Goal: Task Accomplishment & Management: Use online tool/utility

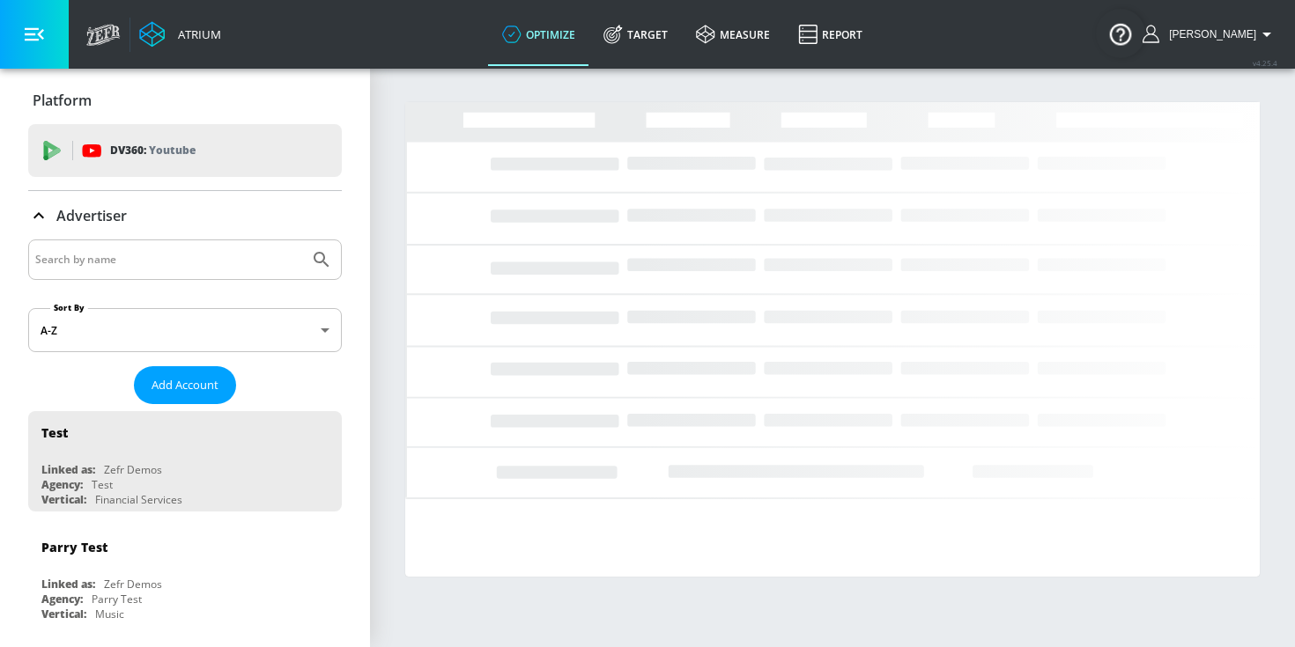
click at [214, 260] on input "Search by name" at bounding box center [168, 259] width 267 height 23
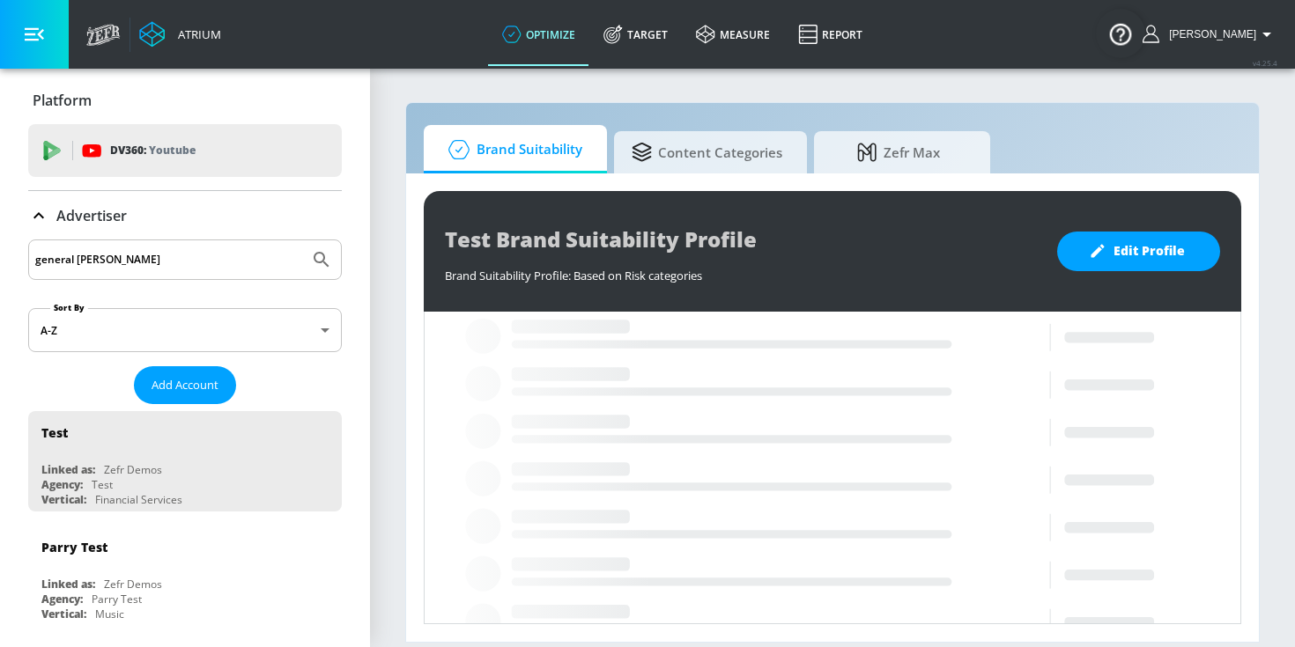
type input "general [PERSON_NAME]"
click at [302, 240] on button "Submit Search" at bounding box center [321, 259] width 39 height 39
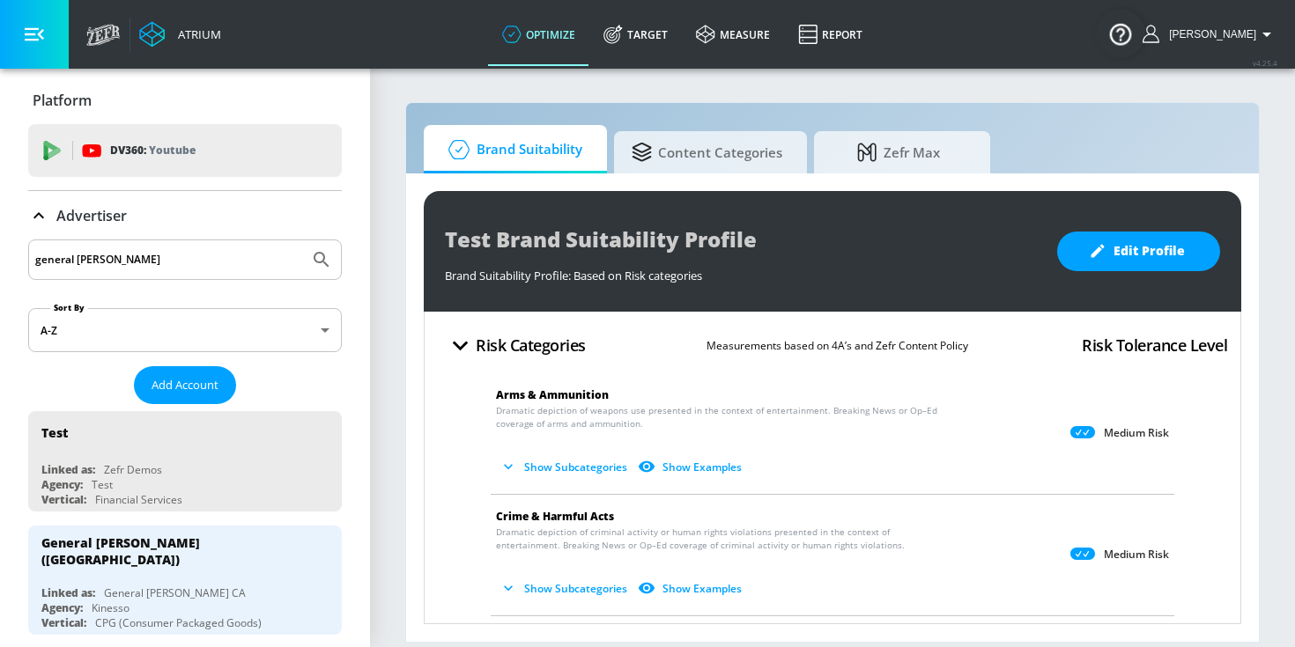
click at [285, 251] on input "general [PERSON_NAME]" at bounding box center [168, 259] width 267 height 23
click at [302, 240] on button "Submit Search" at bounding box center [321, 259] width 39 height 39
click at [325, 265] on icon "Submit Search" at bounding box center [321, 259] width 21 height 21
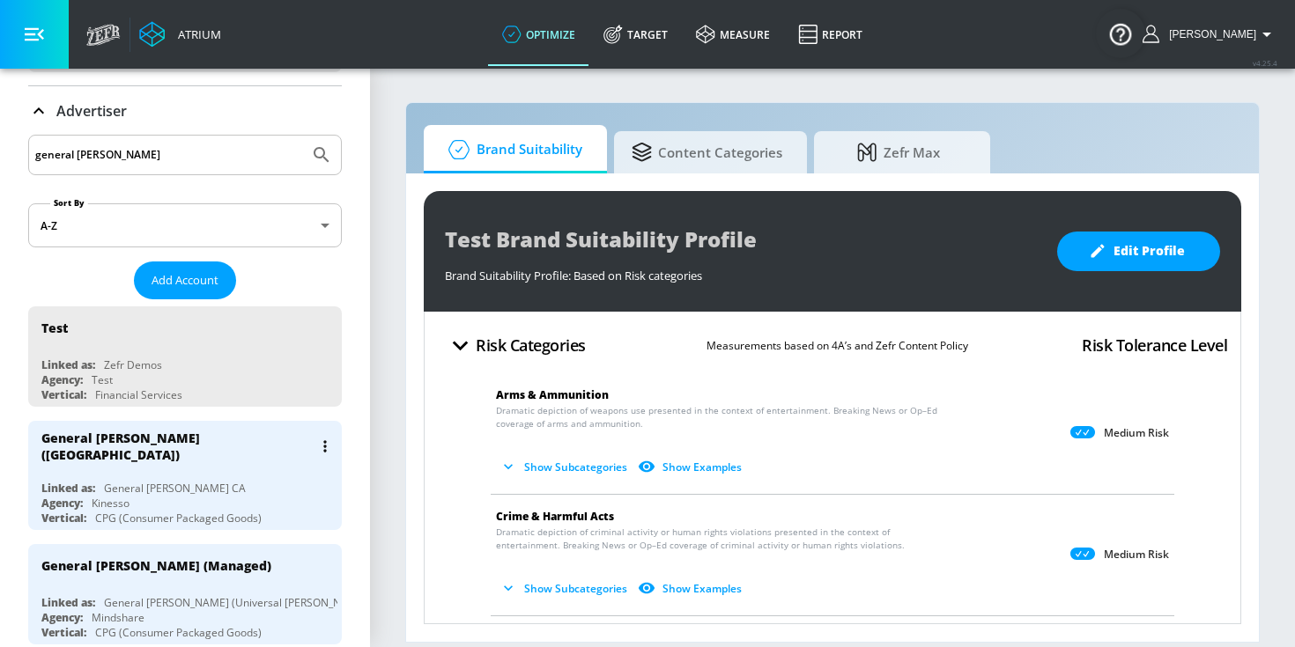
click at [217, 459] on div "General [PERSON_NAME] ([GEOGRAPHIC_DATA])" at bounding box center [189, 446] width 296 height 51
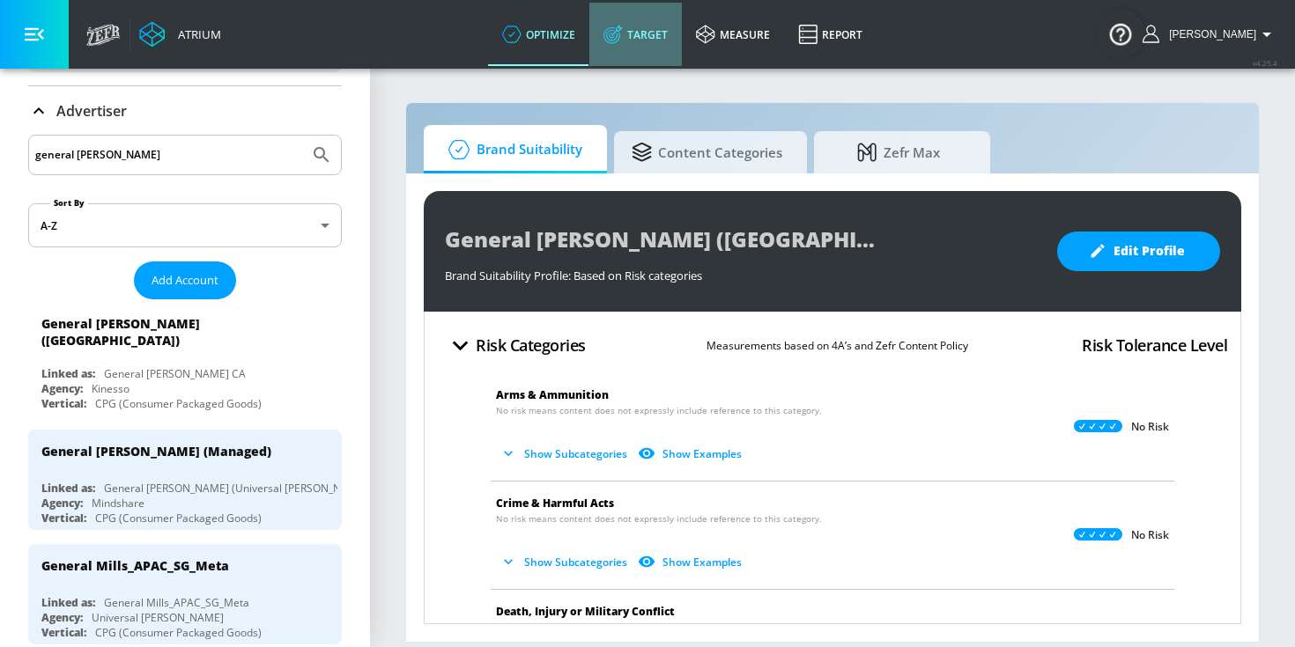
click at [665, 26] on link "Target" at bounding box center [635, 34] width 92 height 63
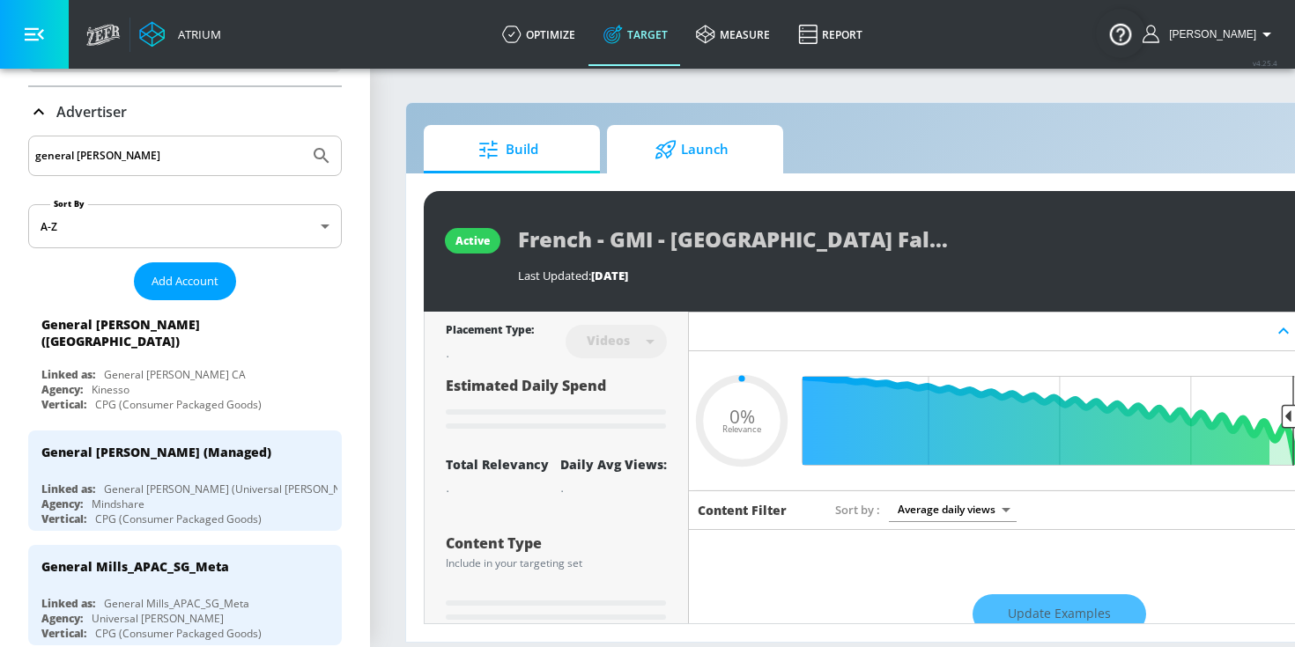
type input "0.05"
click at [679, 167] on span "Launch" at bounding box center [691, 150] width 134 height 42
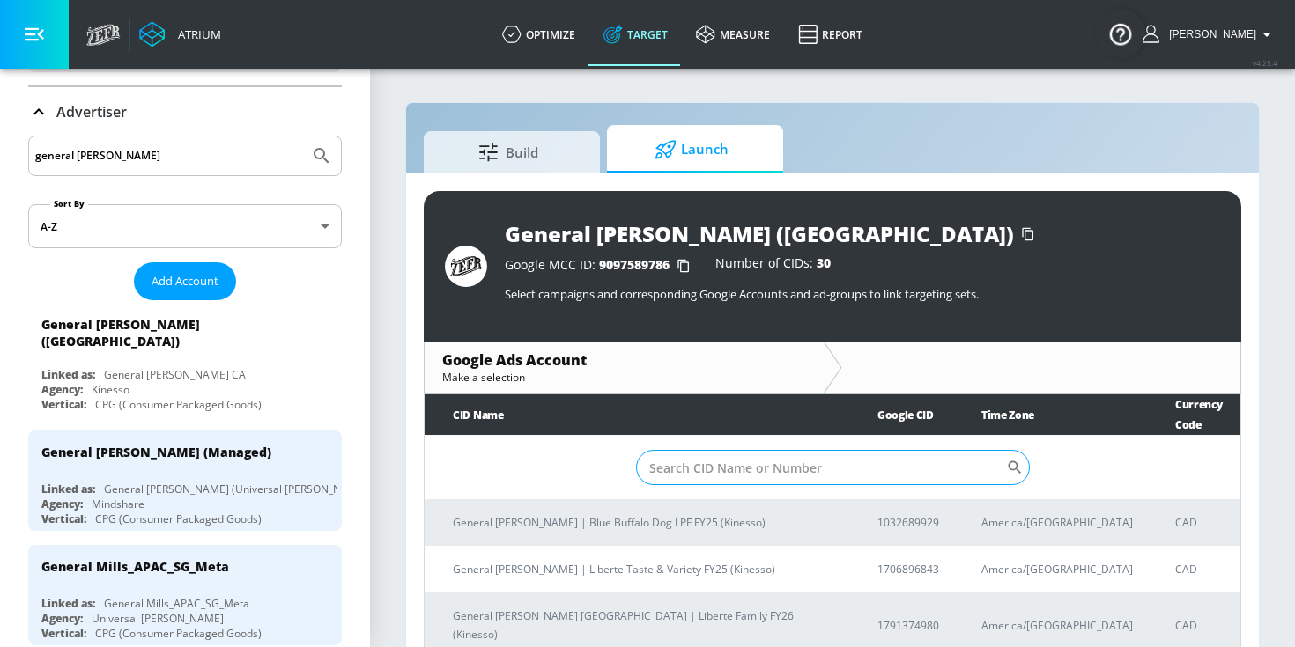
click at [717, 450] on input "Sort By" at bounding box center [821, 467] width 370 height 35
paste input "1791374980"
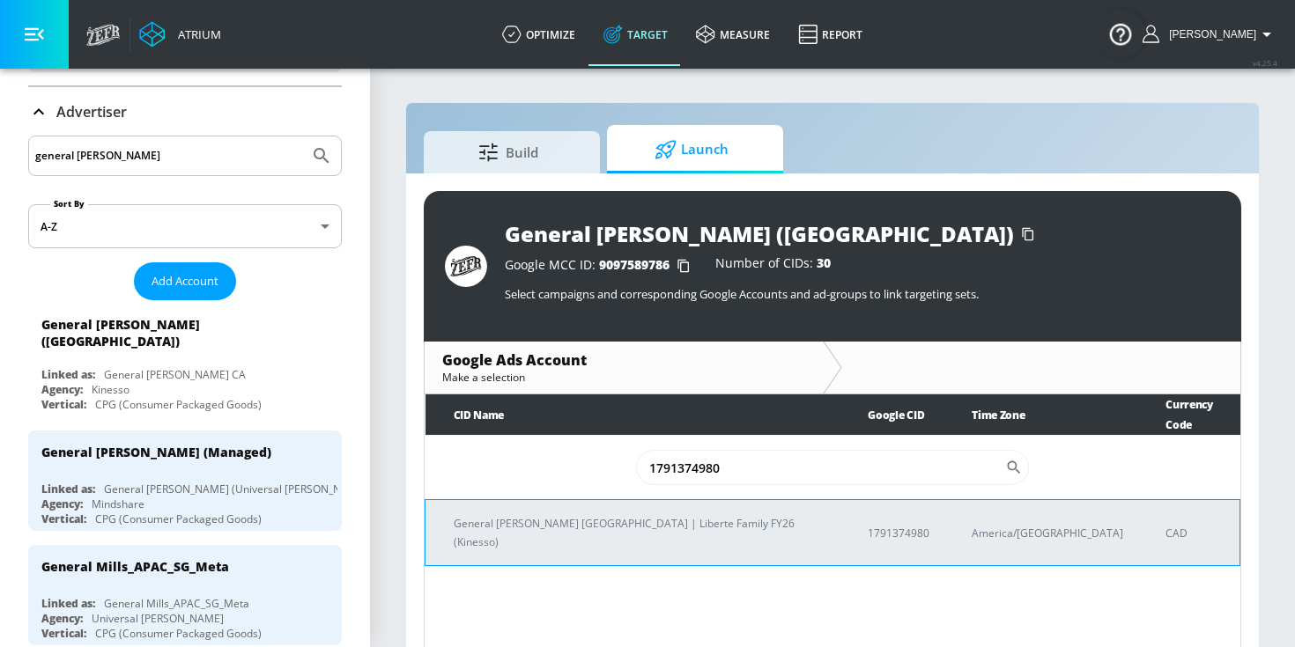
type input "1791374980"
click at [677, 514] on p "General [PERSON_NAME] [GEOGRAPHIC_DATA] | Liberte Family FY26 (Kinesso)" at bounding box center [640, 532] width 372 height 37
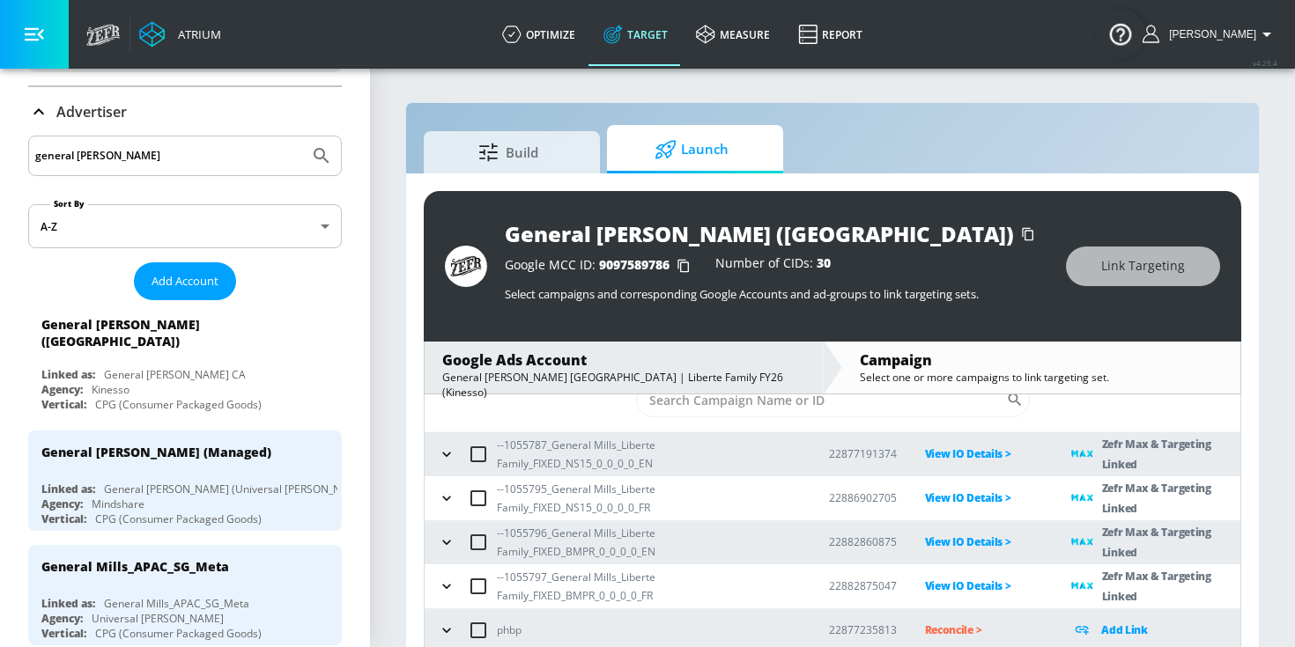
scroll to position [96, 0]
